Goal: Information Seeking & Learning: Learn about a topic

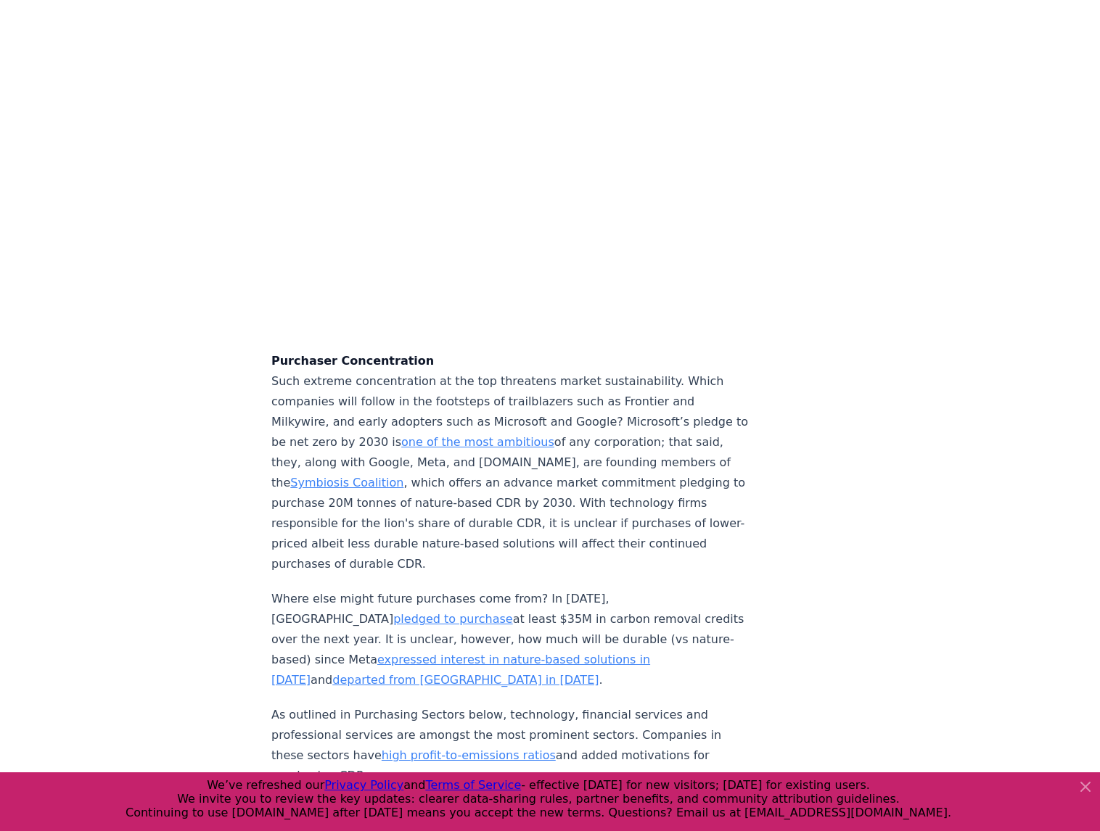
scroll to position [4295, 0]
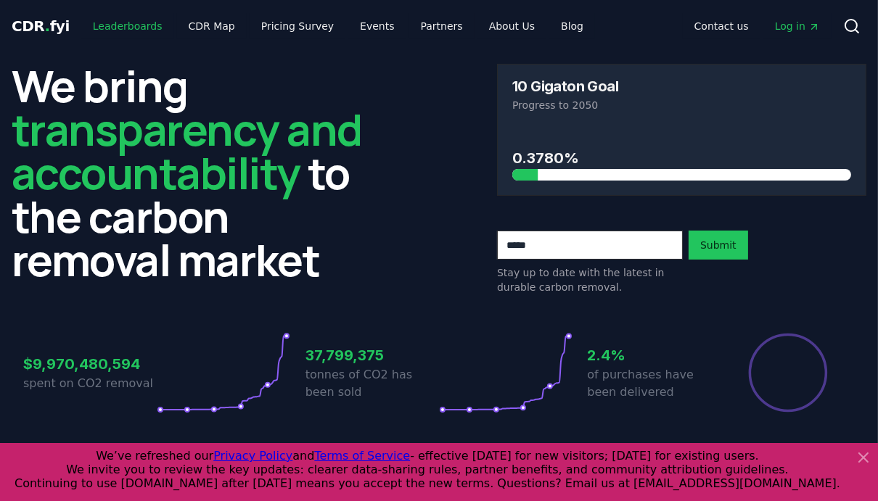
click at [94, 23] on link "Leaderboards" at bounding box center [127, 26] width 93 height 26
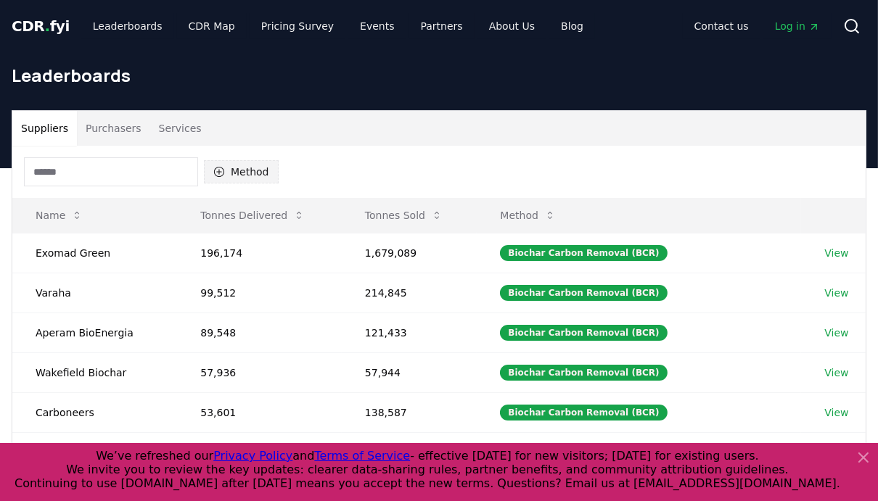
click at [252, 181] on button "Method" at bounding box center [241, 171] width 75 height 23
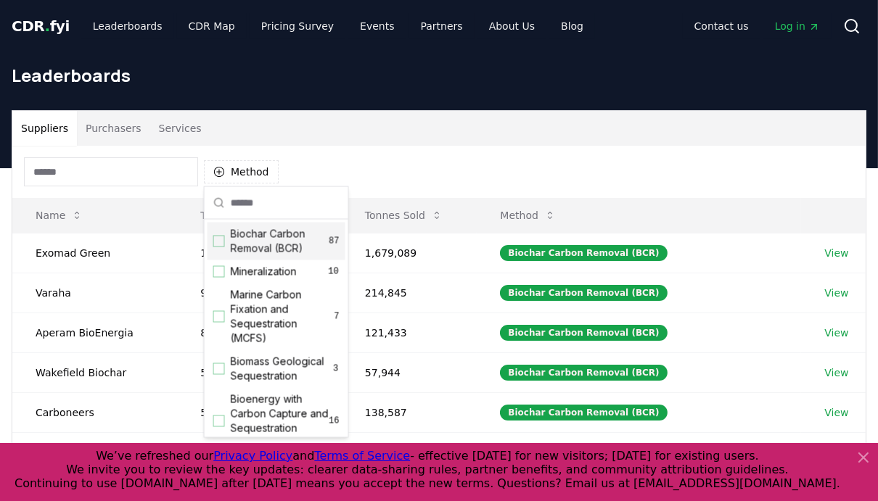
click at [250, 232] on span "Biochar Carbon Removal (BCR)" at bounding box center [280, 241] width 99 height 29
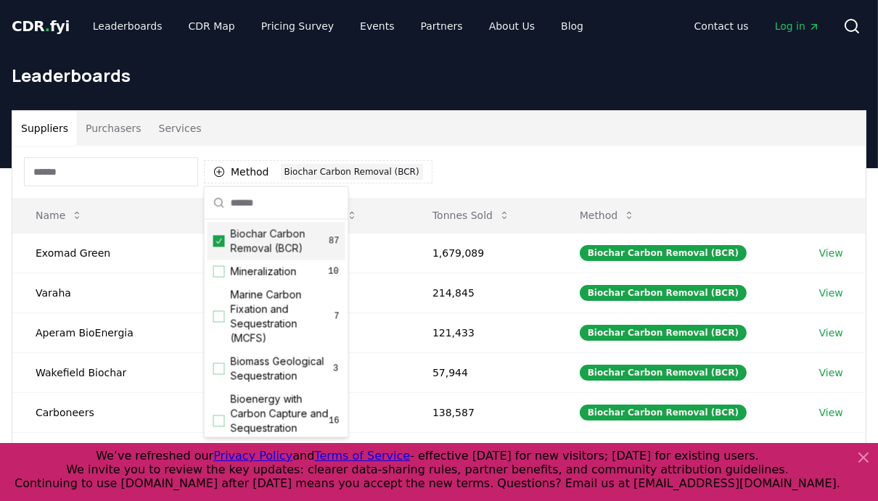
click at [391, 95] on div "Leaderboards" at bounding box center [439, 81] width 878 height 58
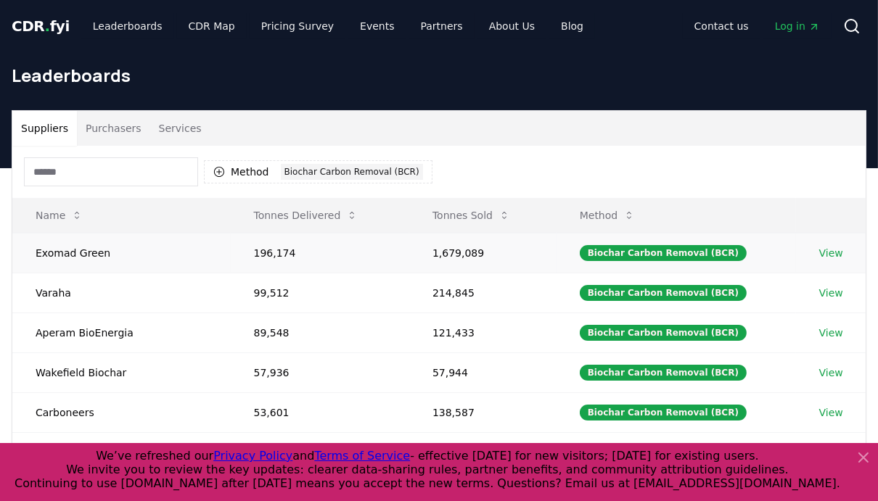
click at [73, 253] on td "Exomad Green" at bounding box center [121, 253] width 218 height 40
drag, startPoint x: 100, startPoint y: 252, endPoint x: 18, endPoint y: 262, distance: 82.5
click at [18, 262] on td "Exomad Green" at bounding box center [121, 253] width 218 height 40
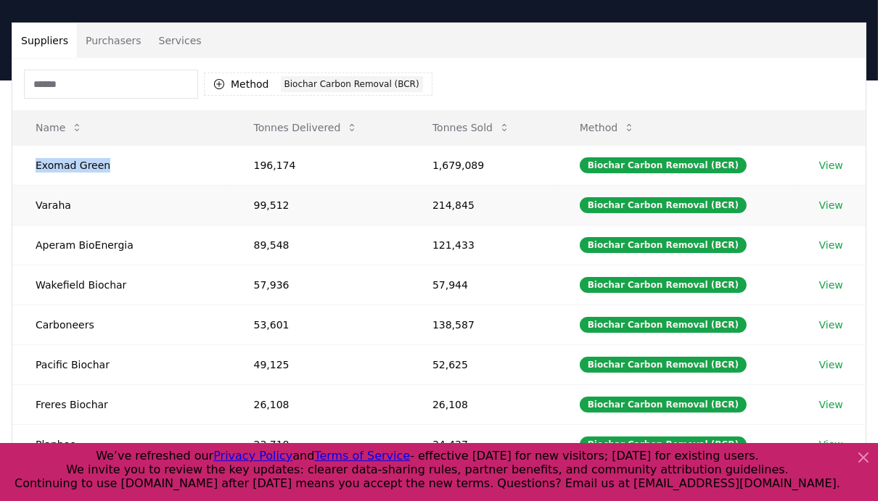
scroll to position [89, 0]
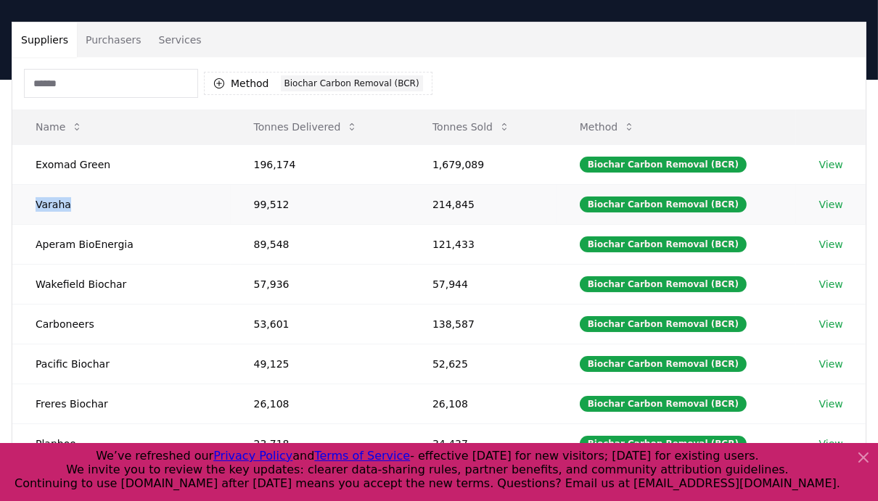
drag, startPoint x: 71, startPoint y: 205, endPoint x: 36, endPoint y: 204, distance: 35.6
click at [36, 204] on td "Varaha" at bounding box center [121, 204] width 218 height 40
copy td "Varaha"
